Goal: Task Accomplishment & Management: Manage account settings

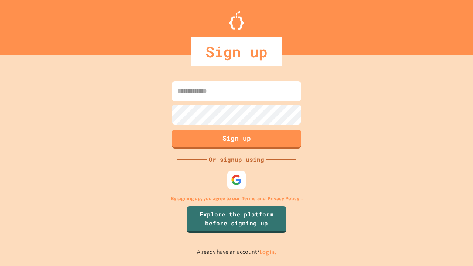
click at [268, 252] on link "Log in." at bounding box center [267, 252] width 17 height 8
